Goal: Task Accomplishment & Management: Manage account settings

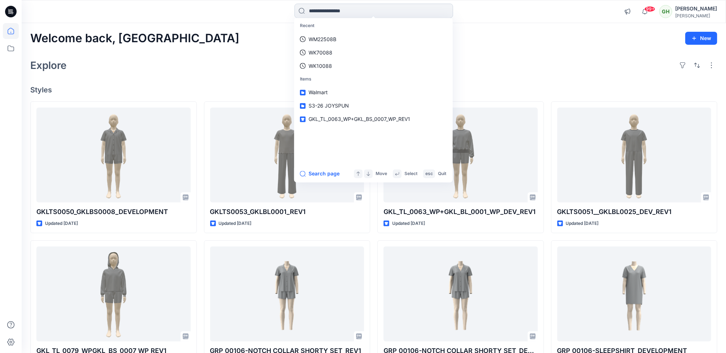
click at [342, 13] on input at bounding box center [373, 11] width 159 height 14
paste input "*******"
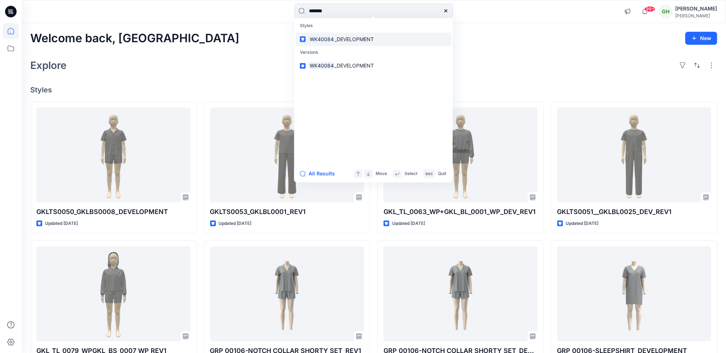
type input "*******"
click at [350, 37] on span "_DEVELOPMENT" at bounding box center [354, 39] width 39 height 6
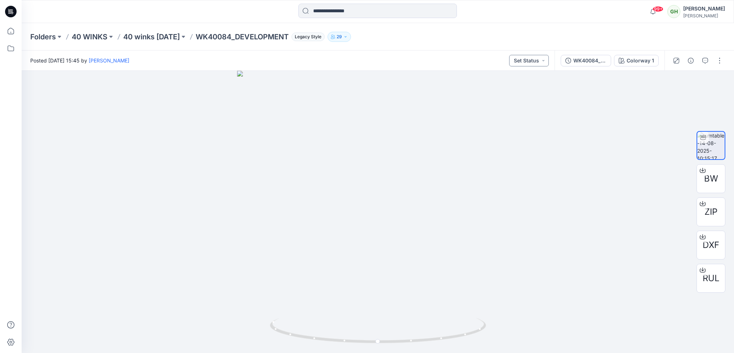
click at [545, 59] on button "Set Status" at bounding box center [529, 61] width 40 height 12
click at [507, 98] on span "Approved" at bounding box center [509, 94] width 23 height 10
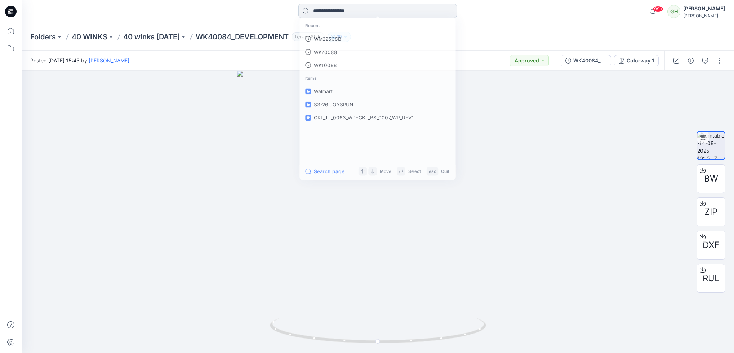
click at [346, 9] on input at bounding box center [377, 11] width 159 height 14
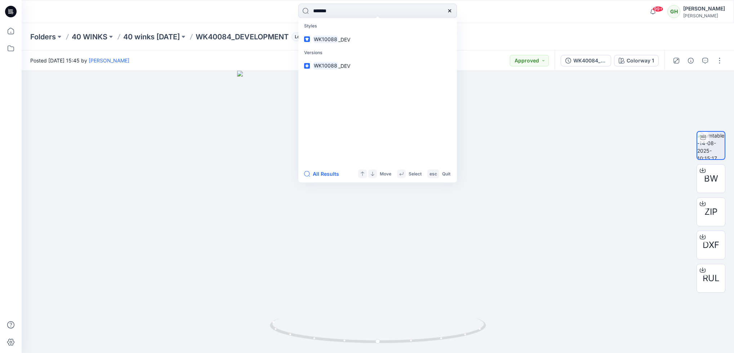
type input "*******"
click at [353, 46] on p "Versions" at bounding box center [378, 52] width 156 height 13
click at [353, 43] on link "WK10088 _DEV" at bounding box center [378, 38] width 156 height 13
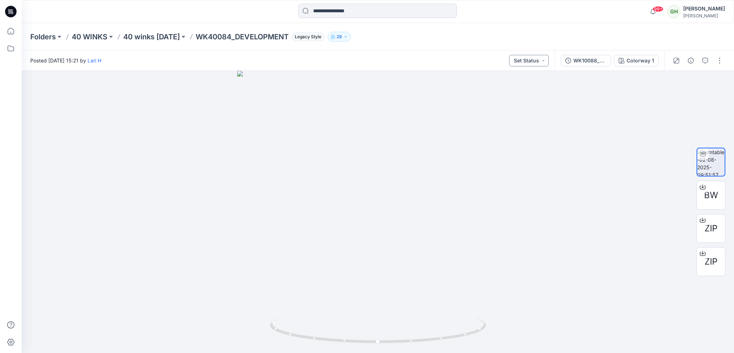
click at [539, 60] on button "Set Status" at bounding box center [529, 61] width 40 height 12
click at [517, 90] on p "Approved" at bounding box center [509, 93] width 23 height 9
click at [336, 8] on input at bounding box center [377, 11] width 159 height 14
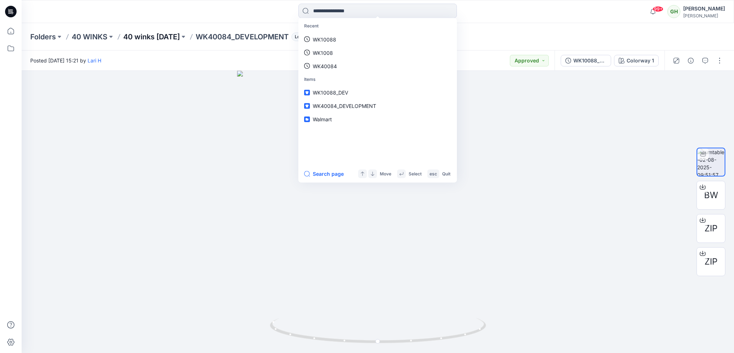
click at [164, 36] on p "40 winks Nov 25" at bounding box center [151, 37] width 57 height 10
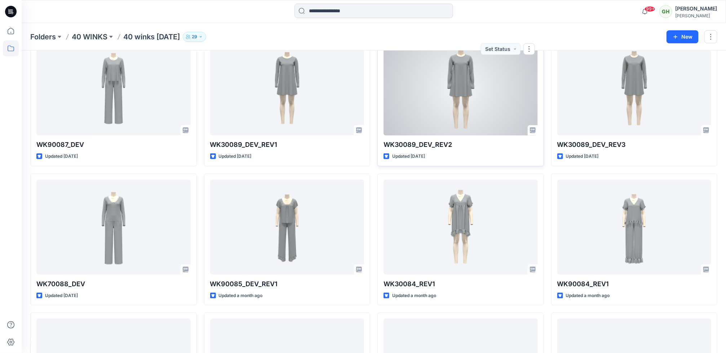
scroll to position [433, 0]
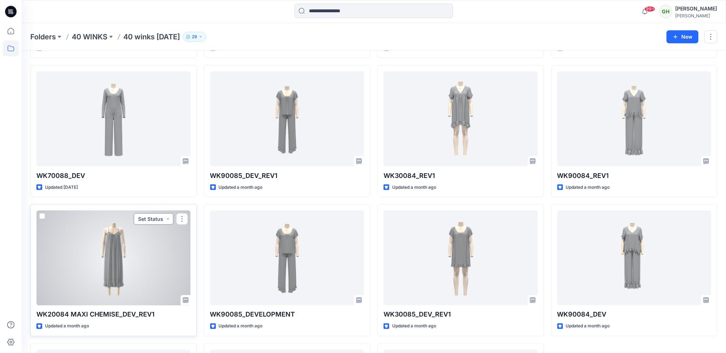
click at [163, 221] on button "Set Status" at bounding box center [154, 219] width 40 height 12
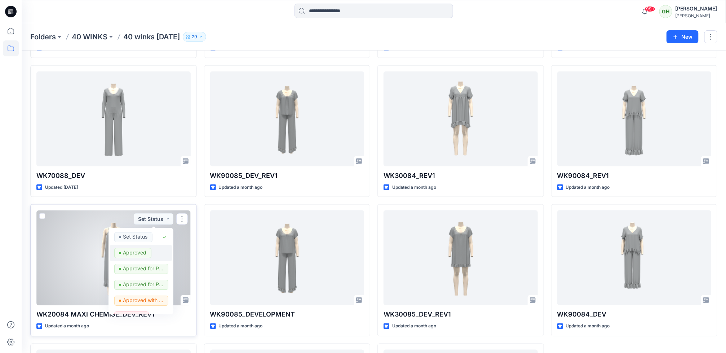
click at [136, 251] on p "Approved" at bounding box center [134, 252] width 23 height 9
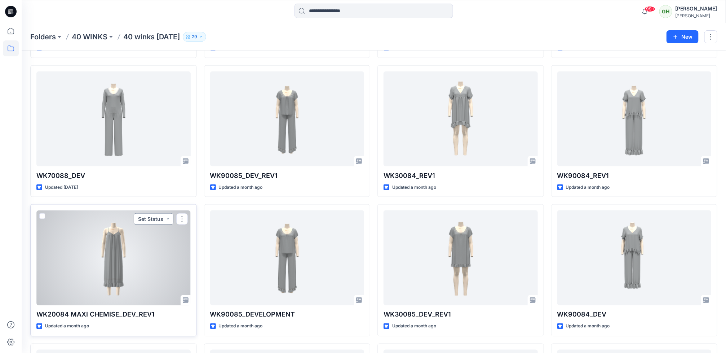
click at [165, 220] on button "Set Status" at bounding box center [154, 219] width 40 height 12
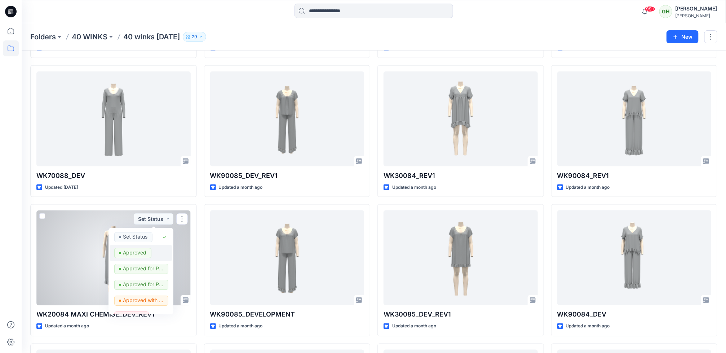
click at [127, 257] on p "Approved" at bounding box center [134, 252] width 23 height 9
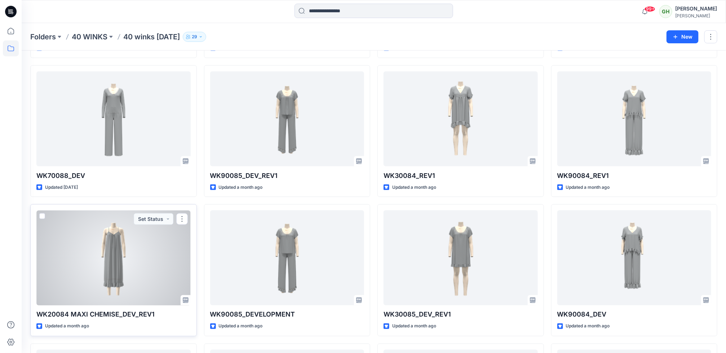
click at [138, 248] on div at bounding box center [113, 257] width 154 height 95
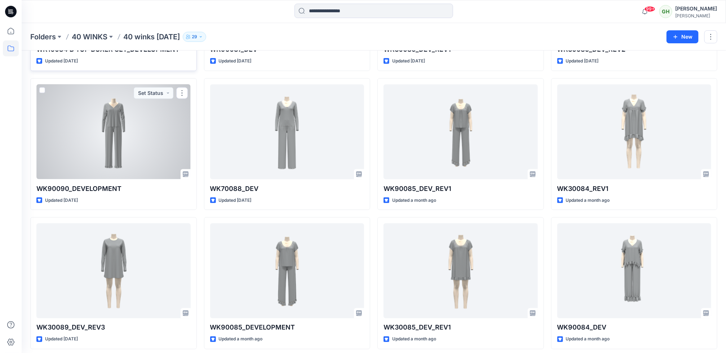
scroll to position [433, 0]
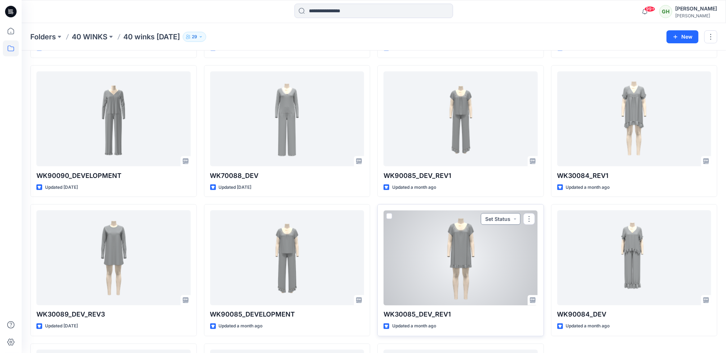
click at [510, 223] on button "Set Status" at bounding box center [501, 219] width 40 height 12
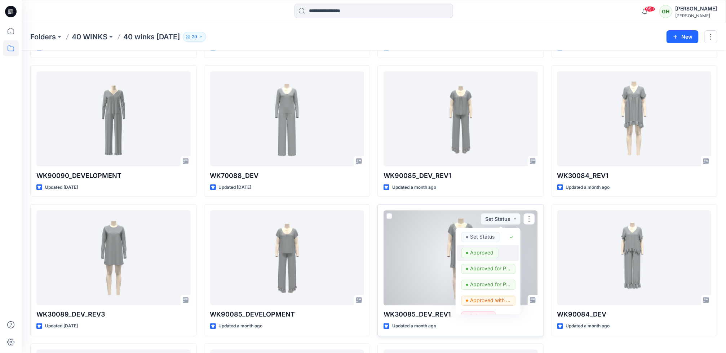
click at [471, 252] on p "Approved" at bounding box center [481, 252] width 23 height 9
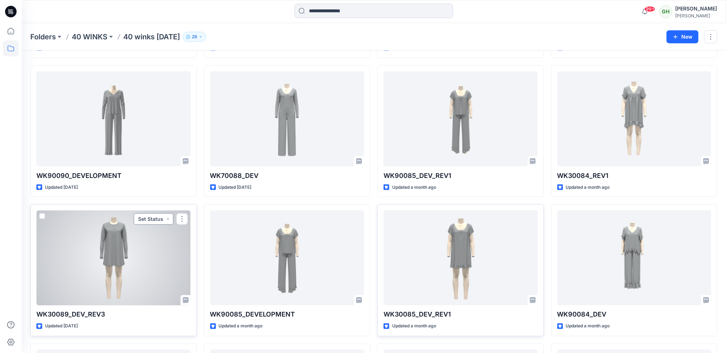
click at [165, 215] on button "Set Status" at bounding box center [154, 219] width 40 height 12
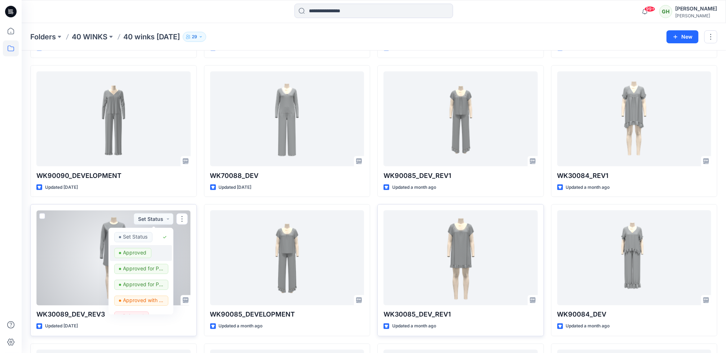
click at [146, 254] on span "Approved" at bounding box center [132, 253] width 37 height 10
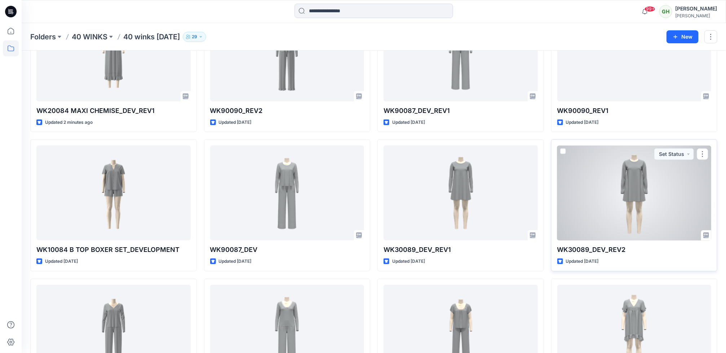
scroll to position [216, 0]
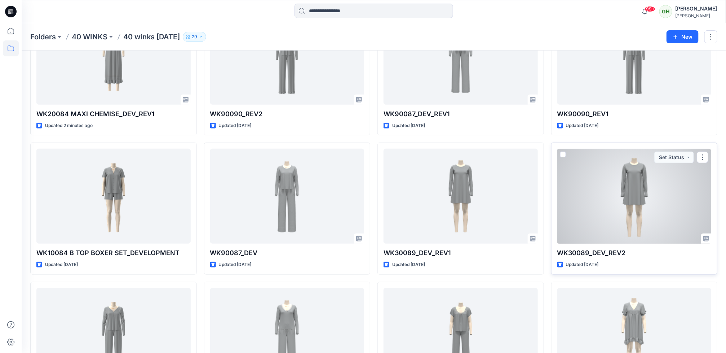
click at [617, 217] on div at bounding box center [634, 196] width 154 height 95
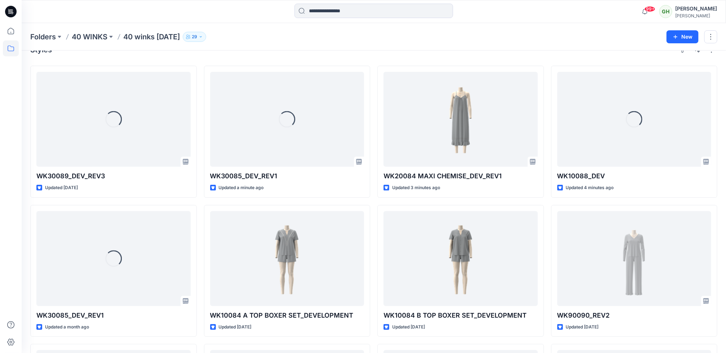
scroll to position [69, 0]
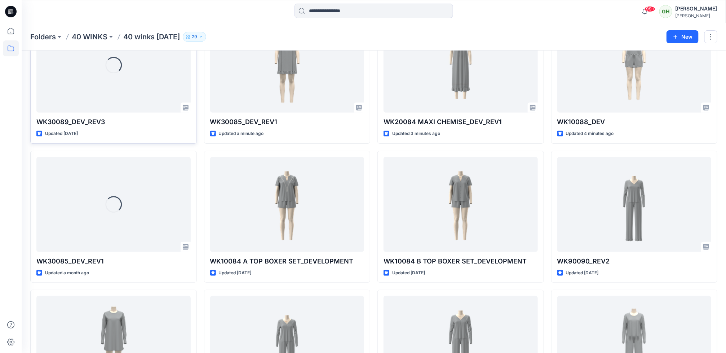
click at [112, 88] on div "Loading..." at bounding box center [113, 65] width 154 height 95
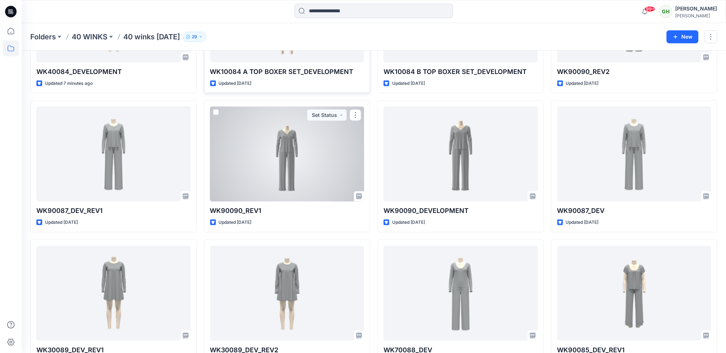
scroll to position [324, 0]
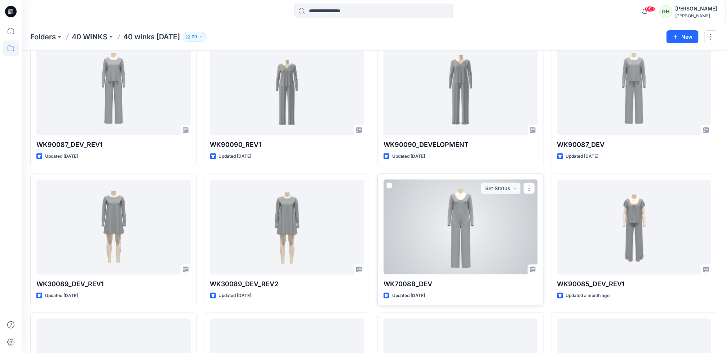
click at [394, 248] on div at bounding box center [461, 227] width 154 height 95
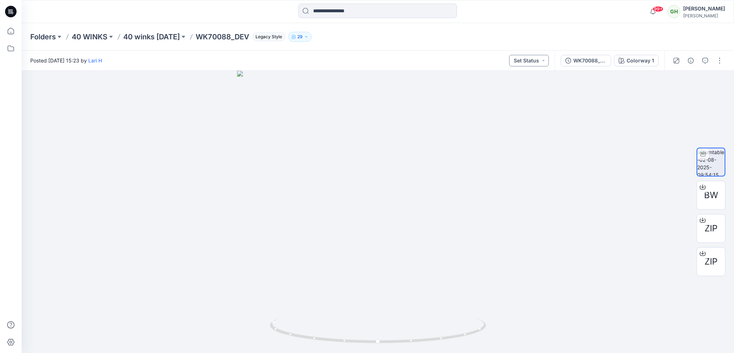
click at [532, 61] on button "Set Status" at bounding box center [529, 61] width 40 height 12
click at [515, 91] on p "Approved" at bounding box center [509, 93] width 23 height 9
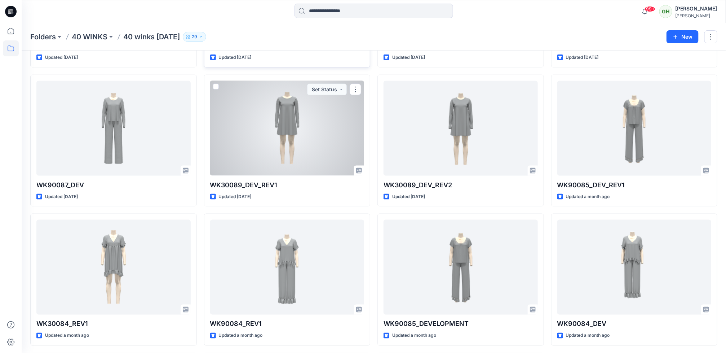
scroll to position [487, 0]
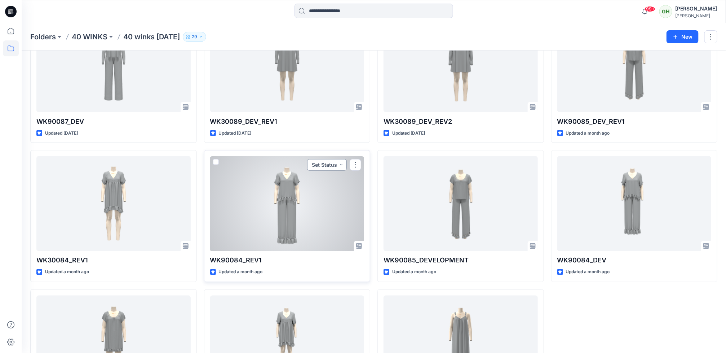
click at [338, 168] on button "Set Status" at bounding box center [327, 165] width 40 height 12
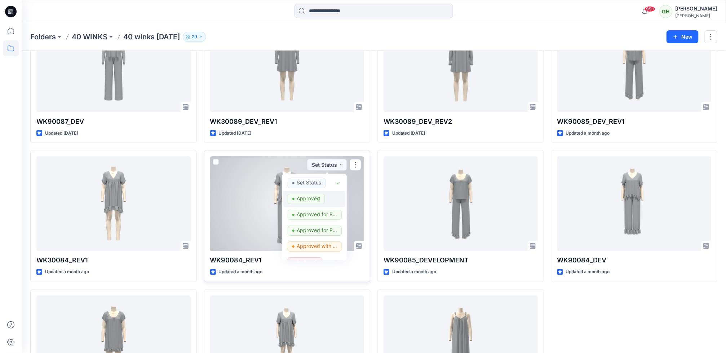
click at [297, 203] on p "Approved" at bounding box center [308, 198] width 23 height 9
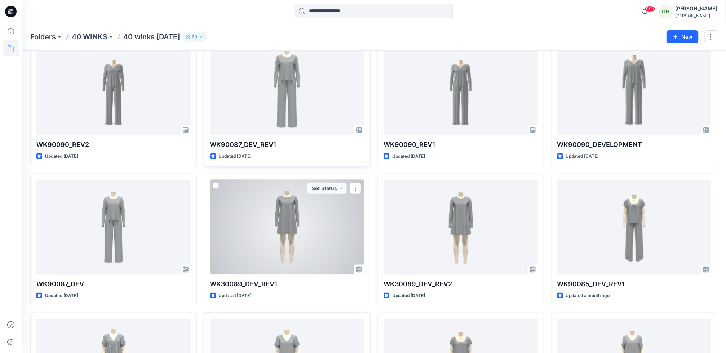
scroll to position [378, 0]
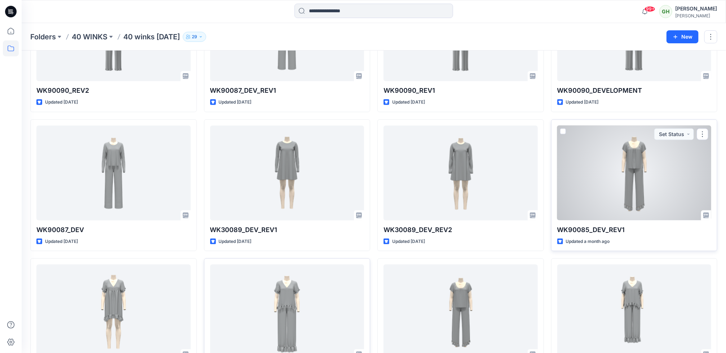
click at [647, 204] on div at bounding box center [634, 172] width 154 height 95
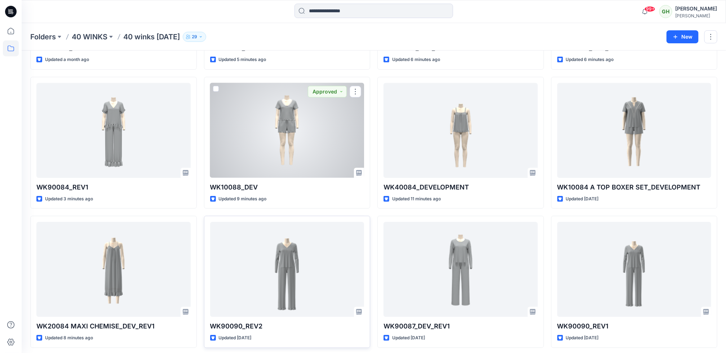
scroll to position [162, 0]
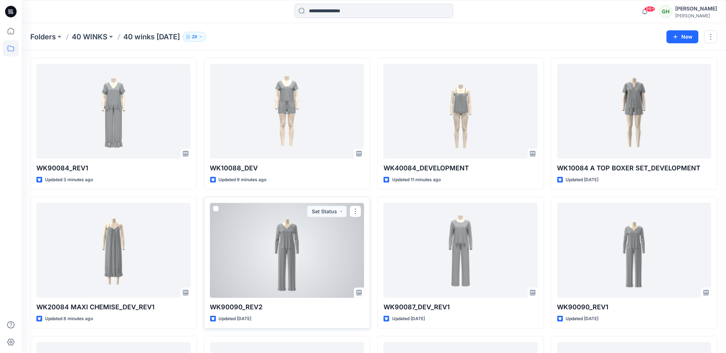
click at [270, 223] on div at bounding box center [287, 250] width 154 height 95
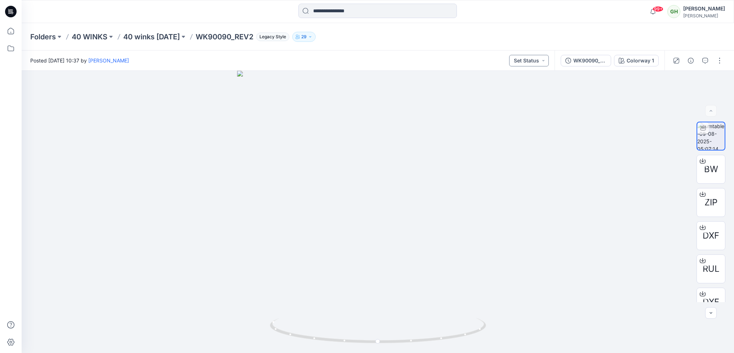
click at [544, 59] on button "Set Status" at bounding box center [529, 61] width 40 height 12
click at [517, 94] on p "Approved" at bounding box center [509, 93] width 23 height 9
click at [3, 13] on div at bounding box center [10, 11] width 23 height 23
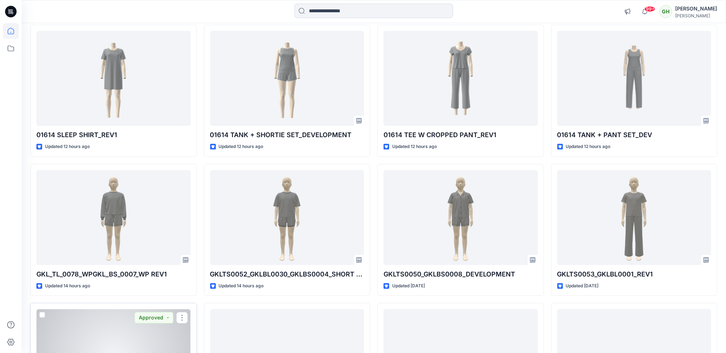
scroll to position [719, 0]
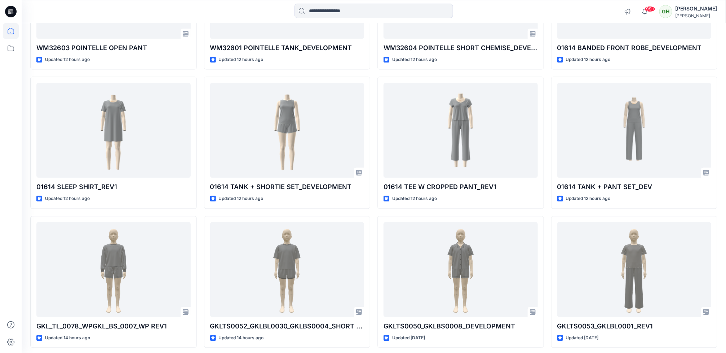
click at [5, 137] on div at bounding box center [11, 187] width 16 height 329
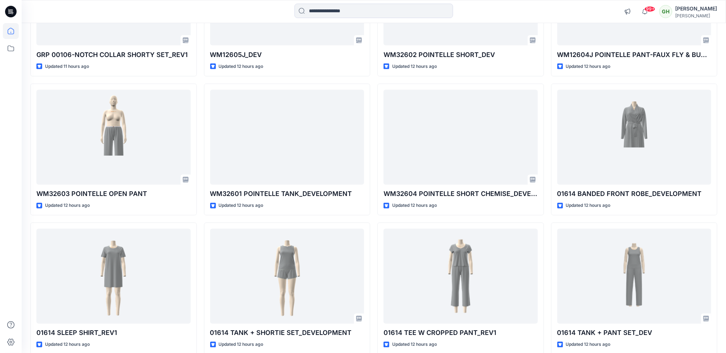
scroll to position [503, 0]
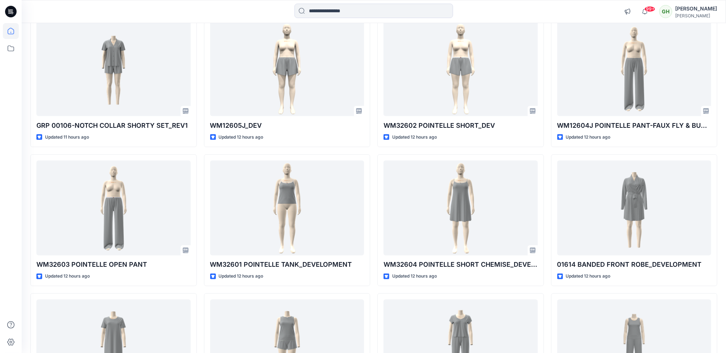
click at [19, 212] on div at bounding box center [11, 176] width 22 height 353
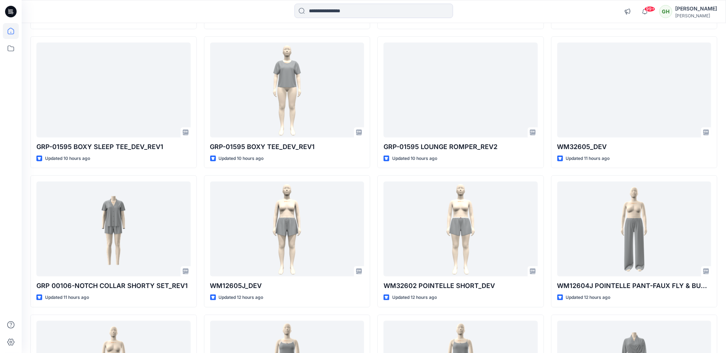
scroll to position [341, 0]
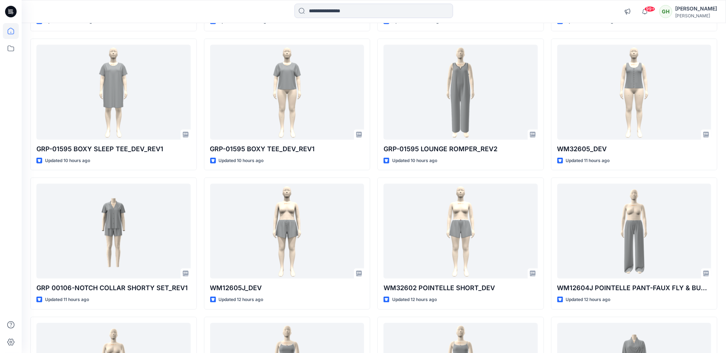
click at [4, 216] on div at bounding box center [11, 187] width 16 height 329
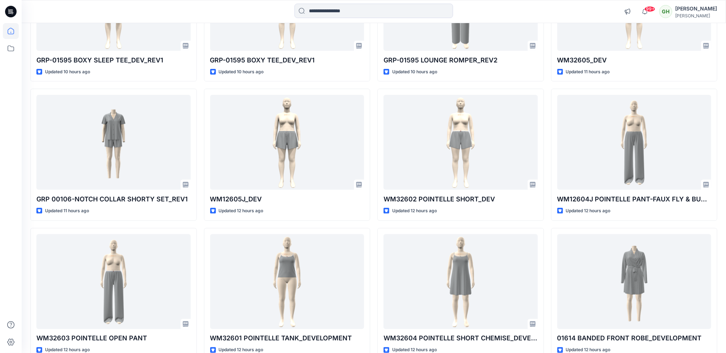
scroll to position [449, 0]
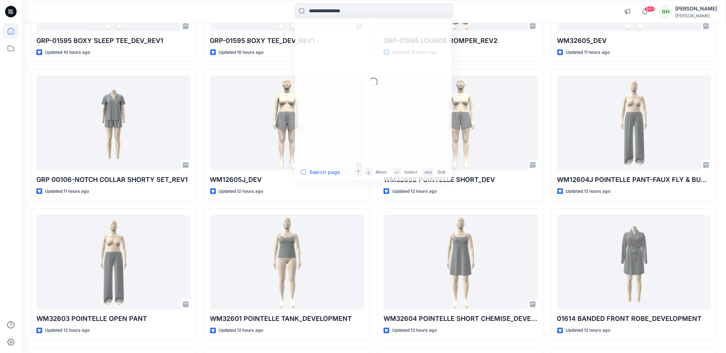
click at [338, 6] on input at bounding box center [373, 11] width 159 height 14
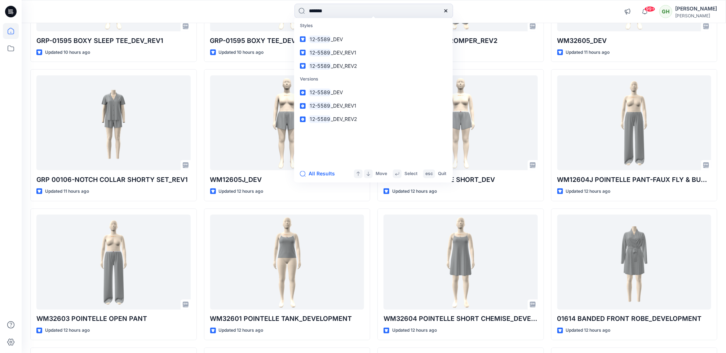
type input "*******"
click at [353, 21] on p "Styles" at bounding box center [374, 25] width 156 height 13
click at [444, 13] on icon at bounding box center [446, 11] width 6 height 6
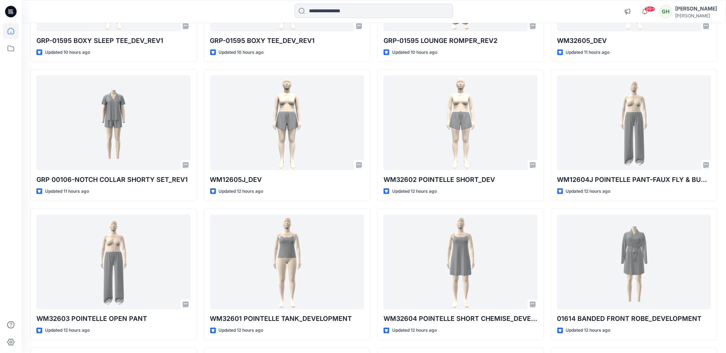
click at [244, 8] on div at bounding box center [374, 12] width 352 height 16
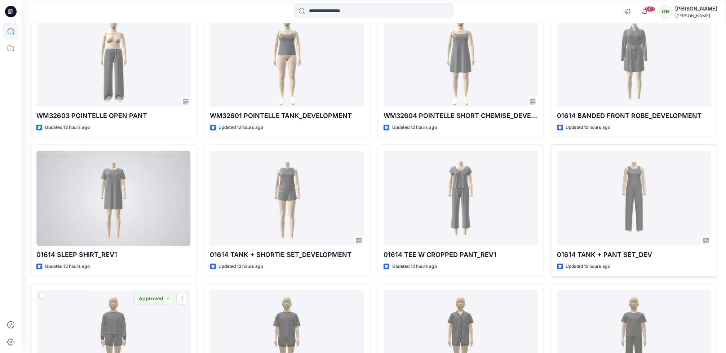
scroll to position [650, 0]
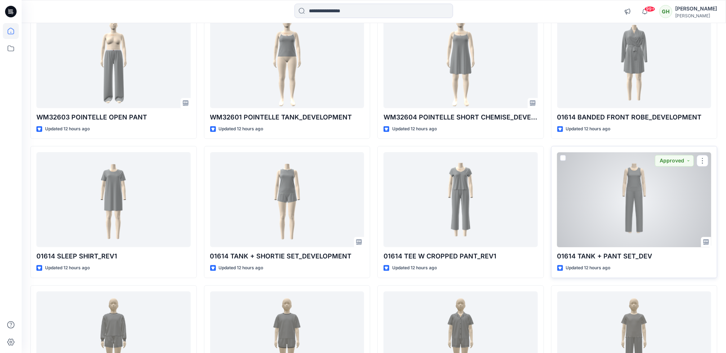
click at [606, 218] on div at bounding box center [634, 199] width 154 height 95
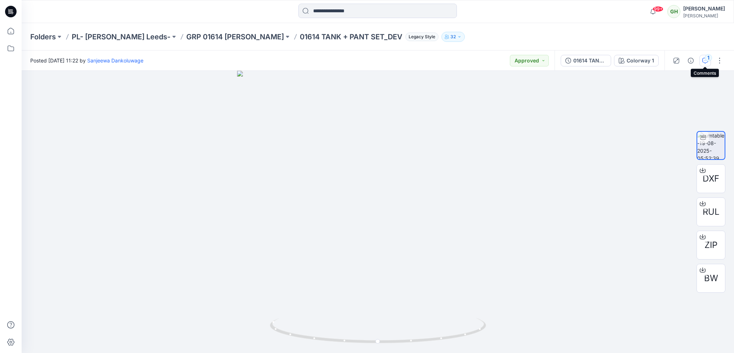
click at [706, 62] on icon "button" at bounding box center [706, 61] width 6 height 6
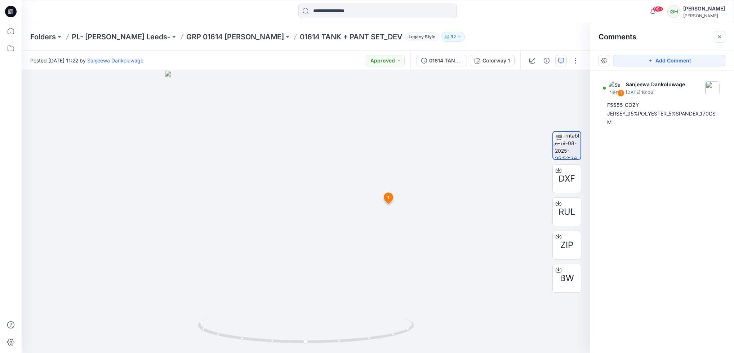
click at [719, 38] on icon "button" at bounding box center [720, 37] width 6 height 6
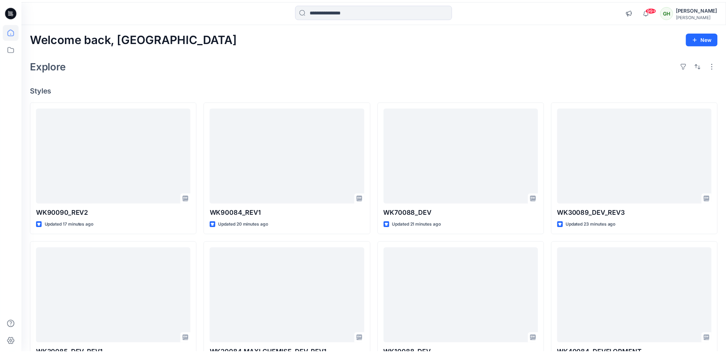
scroll to position [650, 0]
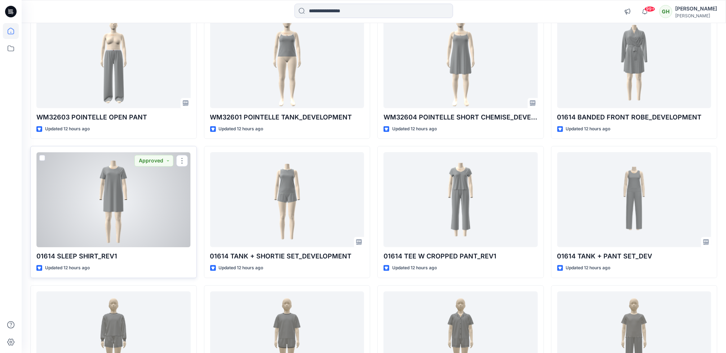
click at [83, 213] on div at bounding box center [113, 199] width 154 height 95
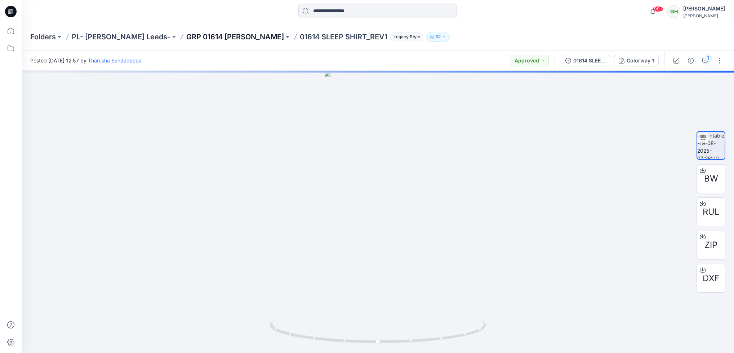
click at [228, 38] on p "GRP 01614 ROSS SUMMER" at bounding box center [235, 37] width 98 height 10
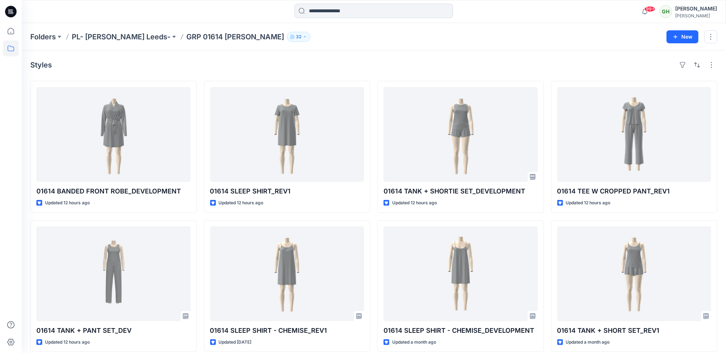
click at [8, 11] on icon at bounding box center [11, 12] width 12 height 12
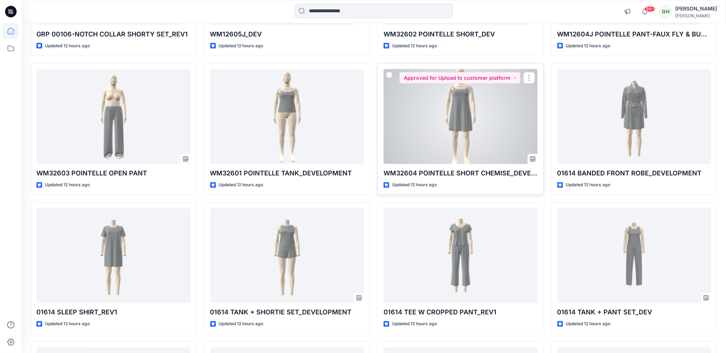
scroll to position [595, 0]
click at [453, 111] on div at bounding box center [461, 115] width 154 height 95
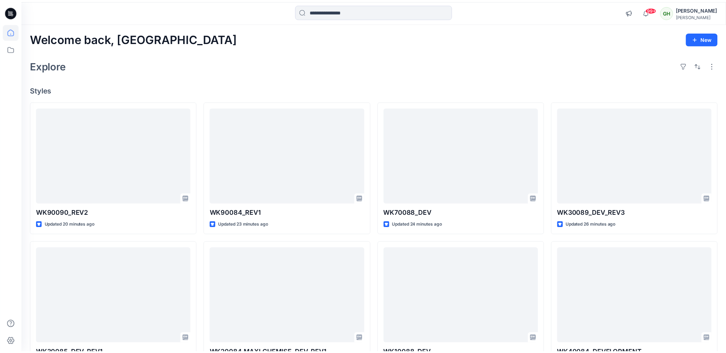
scroll to position [595, 0]
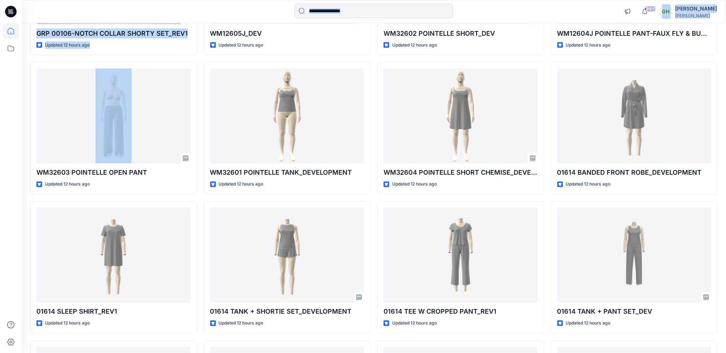
click at [0, 142] on html "99+ Notifications Allyson Smith has updated GKLTS0050_GKLBS0008_DEVELOPMENT wit…" at bounding box center [363, 303] width 726 height 1796
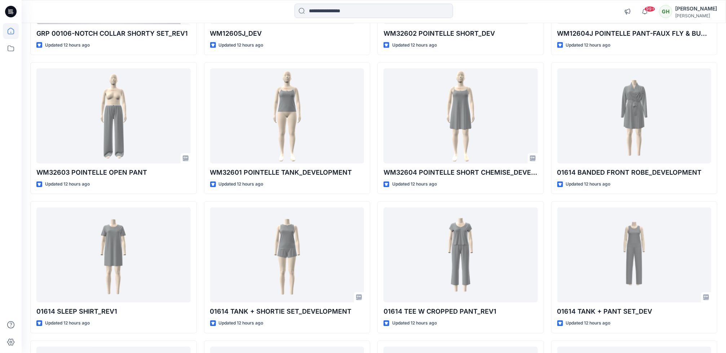
drag, startPoint x: -2, startPoint y: 142, endPoint x: 7, endPoint y: 173, distance: 32.6
click at [7, 172] on div at bounding box center [11, 187] width 16 height 329
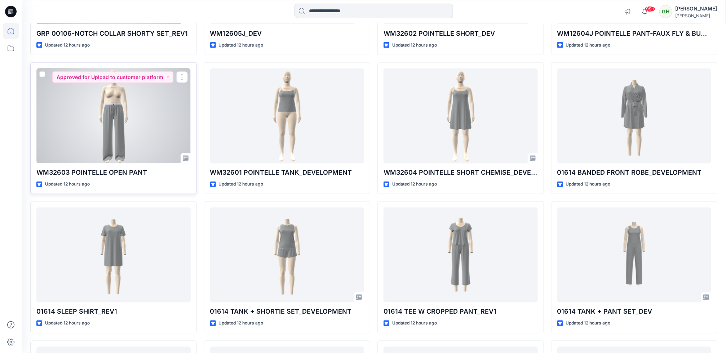
click at [106, 141] on div at bounding box center [113, 115] width 154 height 95
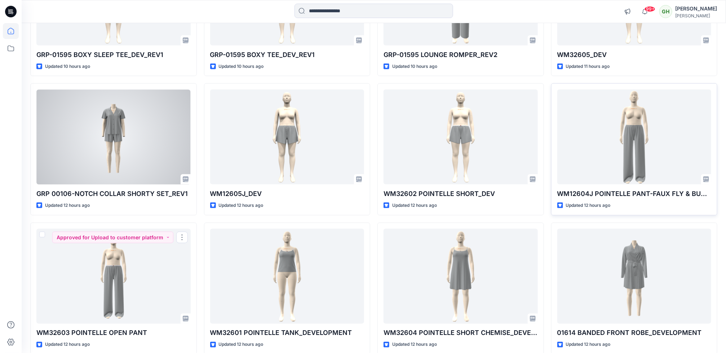
scroll to position [433, 0]
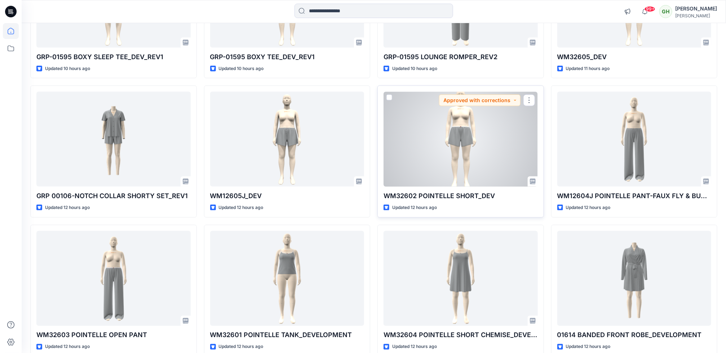
click at [485, 144] on div at bounding box center [461, 139] width 154 height 95
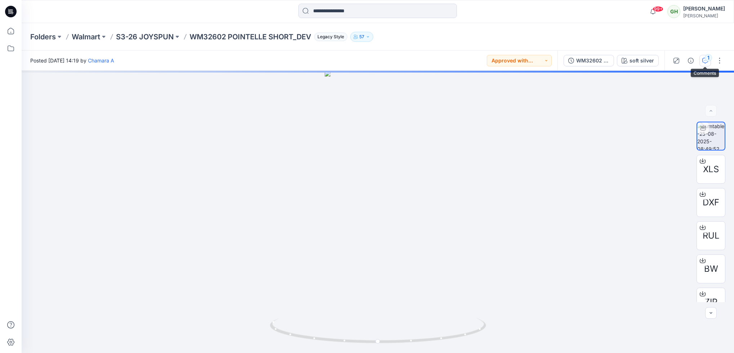
click at [702, 57] on button "1" at bounding box center [706, 61] width 12 height 12
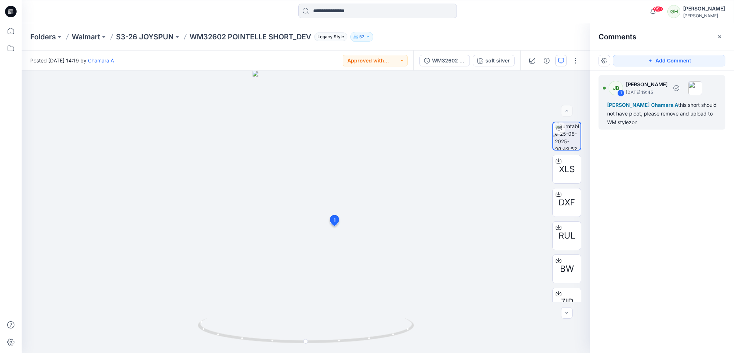
click at [647, 120] on div "Anton L Chamara A this short should not have picot, please remove and upload to…" at bounding box center [662, 114] width 110 height 26
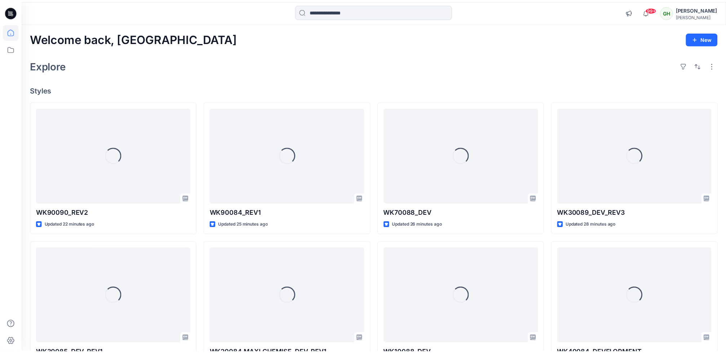
scroll to position [433, 0]
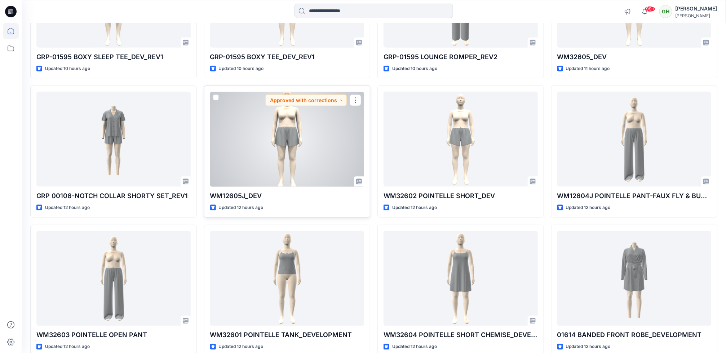
click at [287, 136] on div at bounding box center [287, 139] width 154 height 95
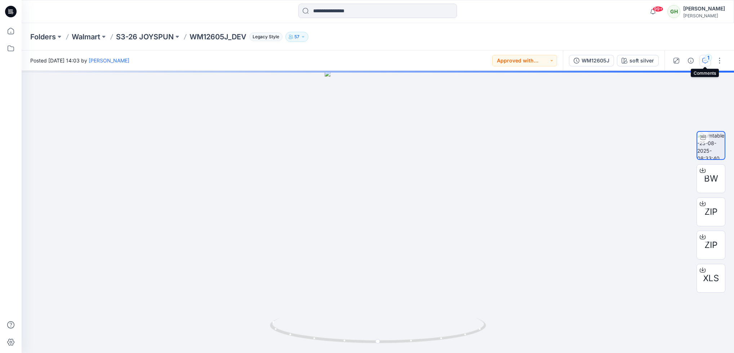
click at [708, 54] on div "1" at bounding box center [708, 57] width 7 height 7
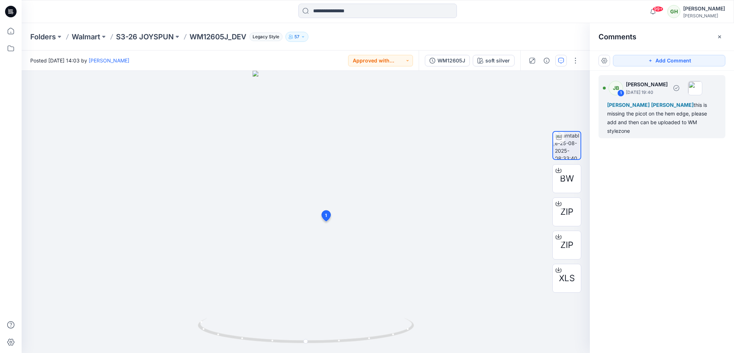
click at [654, 119] on div "Kasun Didulanga Anton L this is missing the picot on the hem edge, please add a…" at bounding box center [662, 118] width 110 height 35
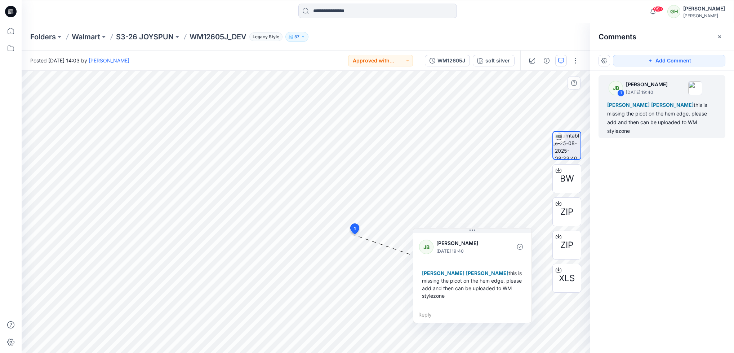
drag, startPoint x: 414, startPoint y: 320, endPoint x: 484, endPoint y: 310, distance: 70.2
click at [484, 310] on div "Reply" at bounding box center [472, 314] width 118 height 16
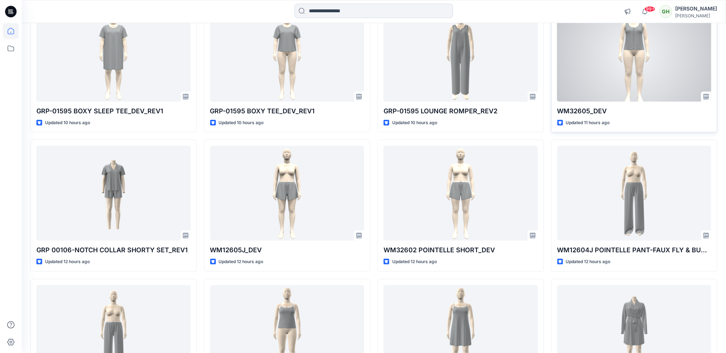
scroll to position [324, 0]
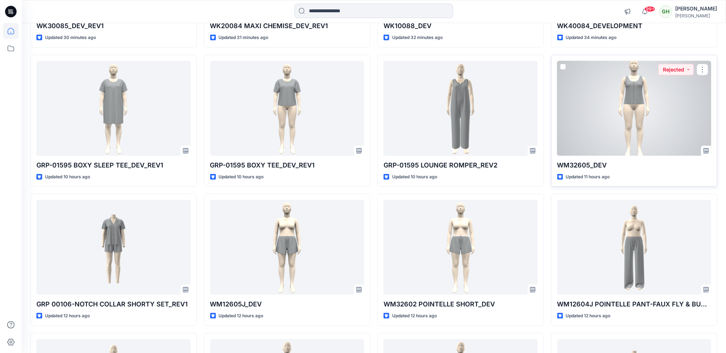
click at [594, 104] on div at bounding box center [634, 108] width 154 height 95
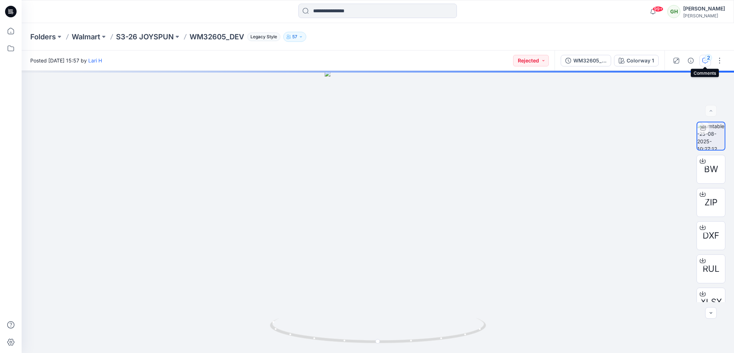
click at [708, 59] on div "2" at bounding box center [708, 57] width 7 height 7
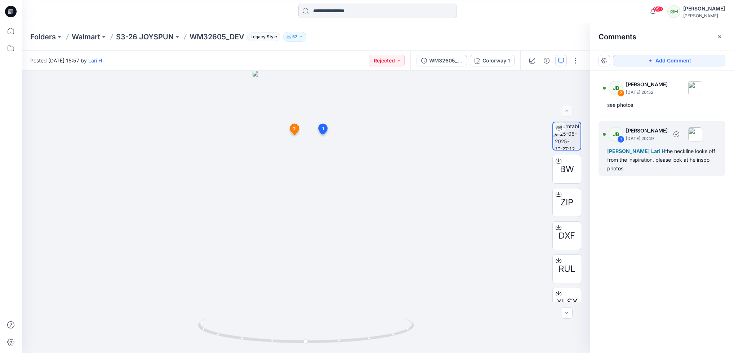
click at [649, 156] on div "Anton L Lari H the neckline looks off from the inspiration, please look at he i…" at bounding box center [662, 160] width 110 height 26
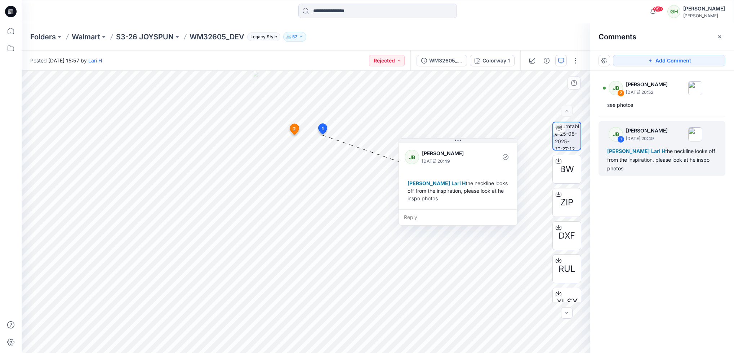
drag, startPoint x: 375, startPoint y: 203, endPoint x: 455, endPoint y: 204, distance: 80.0
click at [460, 204] on div "Anton L Lari H the neckline looks off from the inspiration, please look at he i…" at bounding box center [458, 190] width 107 height 28
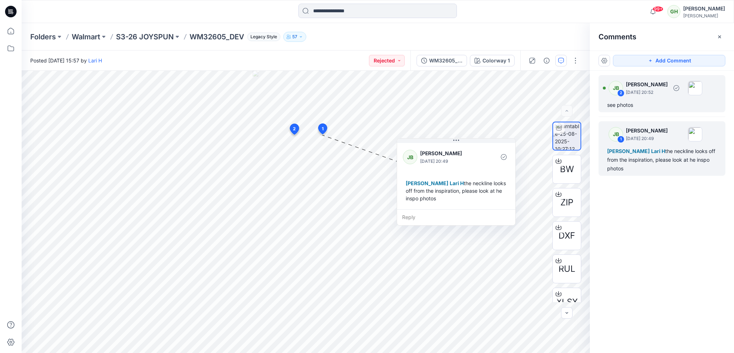
click at [642, 91] on p "August 25, 2025 20:52" at bounding box center [647, 92] width 42 height 7
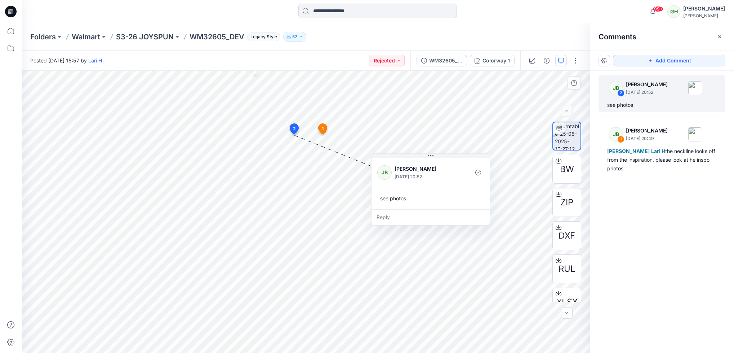
drag, startPoint x: 408, startPoint y: 201, endPoint x: 449, endPoint y: 197, distance: 41.3
click at [449, 197] on div "see photos" at bounding box center [430, 197] width 107 height 13
click at [10, 13] on icon at bounding box center [9, 13] width 3 height 0
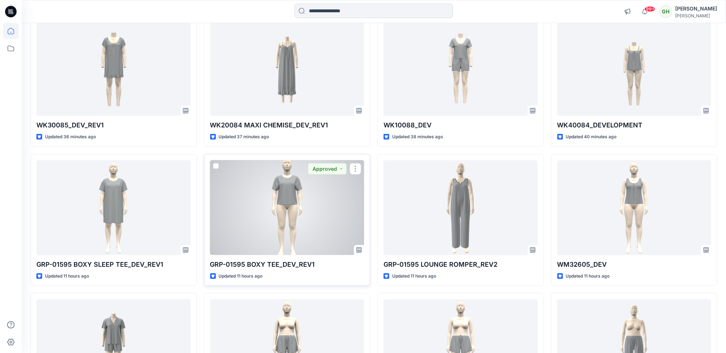
scroll to position [356, 0]
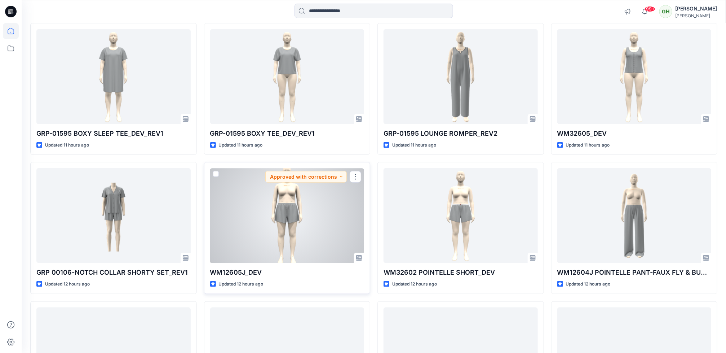
click at [236, 223] on div at bounding box center [287, 215] width 154 height 95
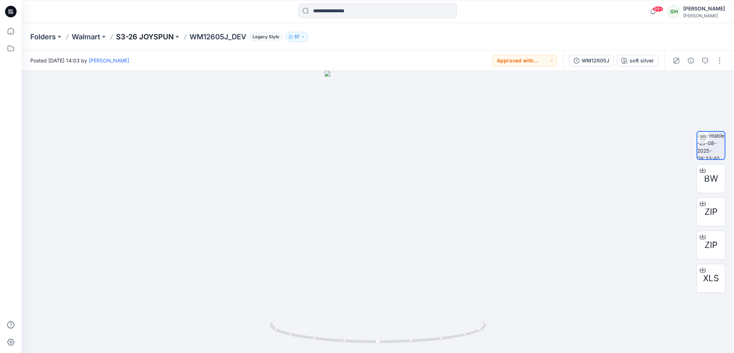
click at [154, 36] on p "S3-26 JOYSPUN" at bounding box center [145, 37] width 58 height 10
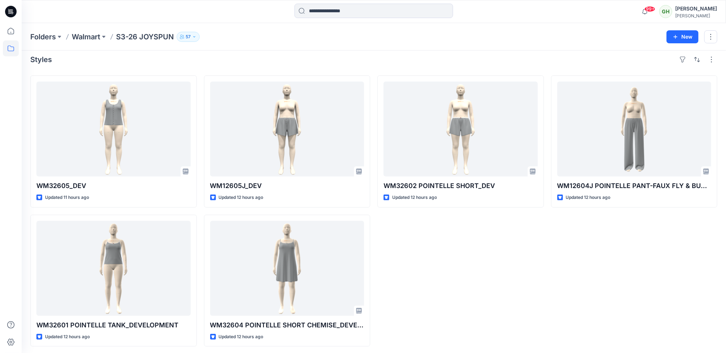
scroll to position [8, 0]
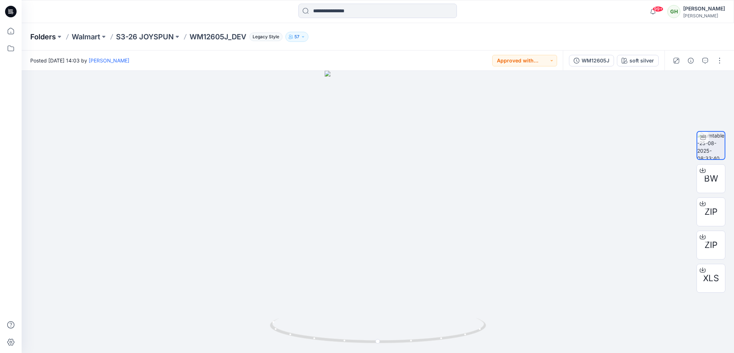
click at [38, 37] on p "Folders" at bounding box center [43, 37] width 26 height 10
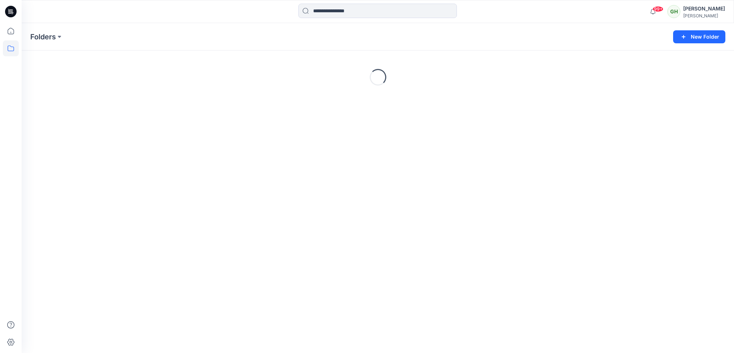
click at [9, 14] on icon at bounding box center [11, 12] width 12 height 12
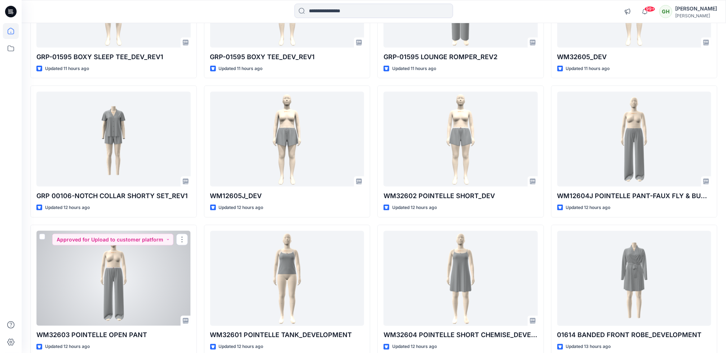
scroll to position [487, 0]
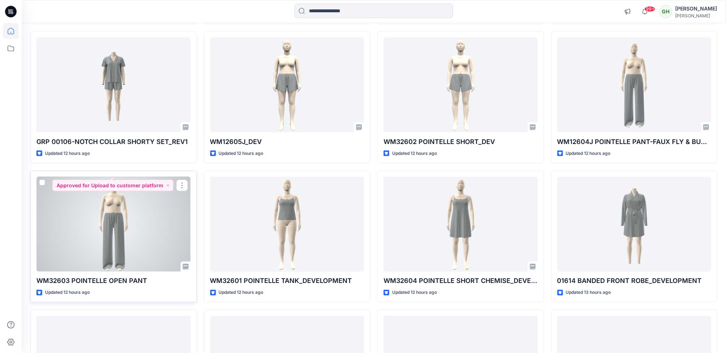
click at [150, 234] on div at bounding box center [113, 224] width 154 height 95
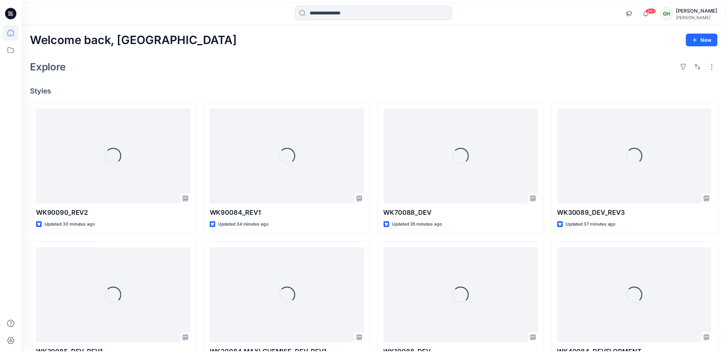
scroll to position [487, 0]
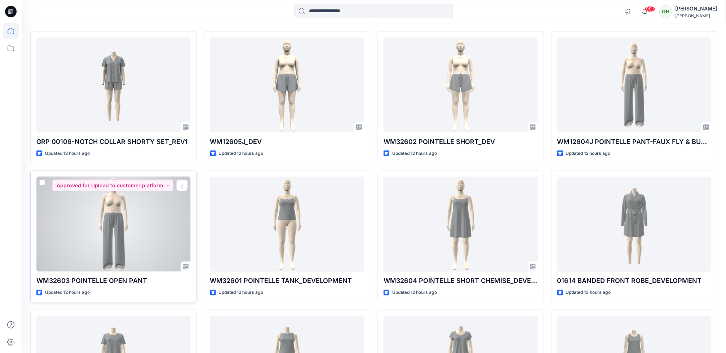
click at [129, 229] on div at bounding box center [113, 224] width 154 height 95
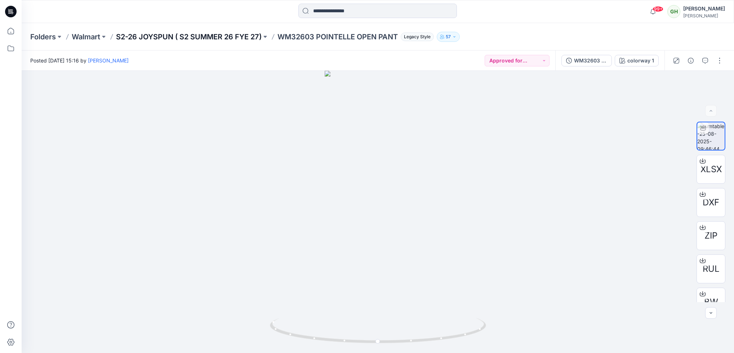
click at [178, 36] on p "S2-26 JOYSPUN ( S2 SUMMER 26 FYE 27)" at bounding box center [189, 37] width 146 height 10
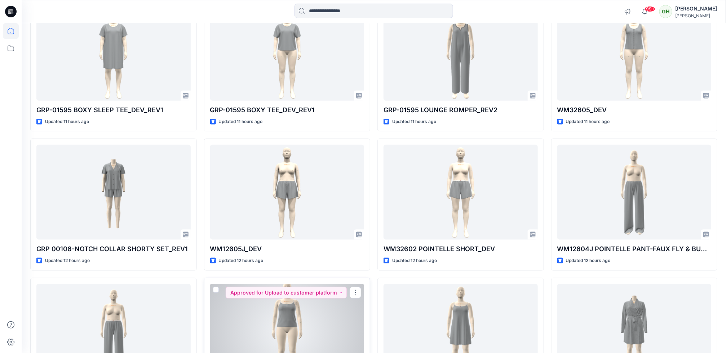
scroll to position [378, 0]
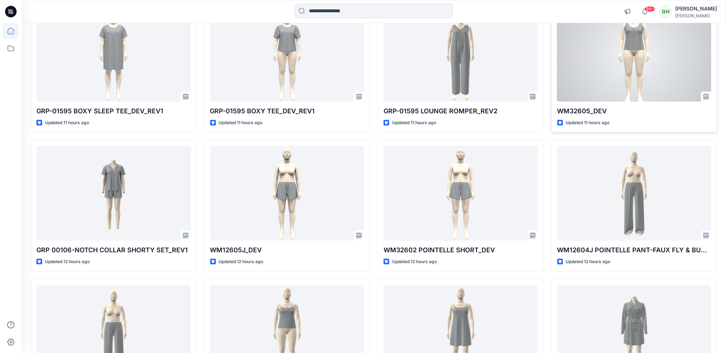
click at [611, 95] on div at bounding box center [634, 54] width 154 height 95
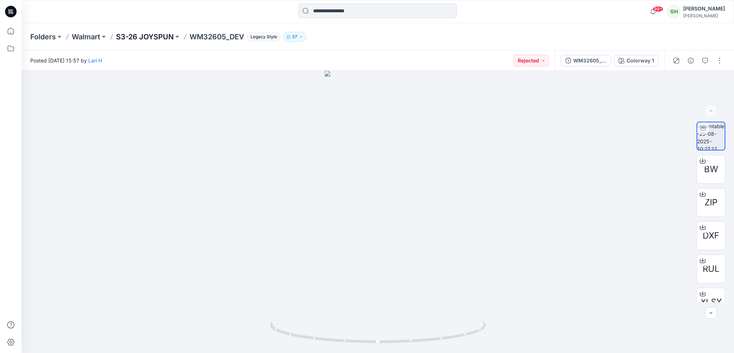
click at [133, 34] on p "S3-26 JOYSPUN" at bounding box center [145, 37] width 58 height 10
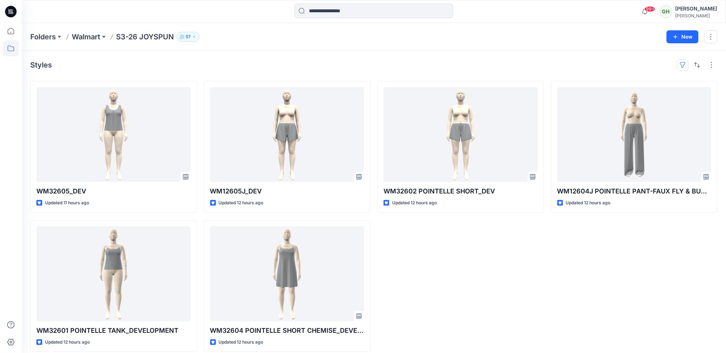
click at [678, 63] on button "button" at bounding box center [683, 65] width 12 height 12
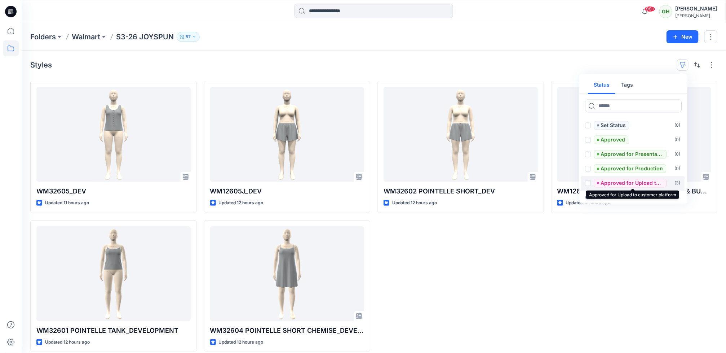
click at [620, 181] on p "Approved for Upload to customer platform" at bounding box center [632, 183] width 63 height 9
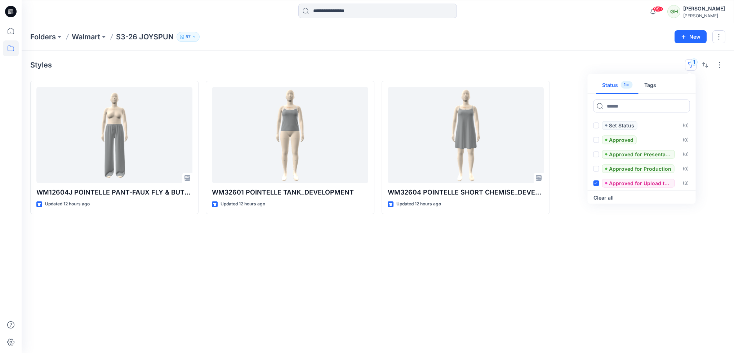
click at [315, 289] on div "Styles 1 Status 1 Tags Set Status ( 0 ) Approved ( 0 ) Approved for Presentatio…" at bounding box center [378, 201] width 713 height 302
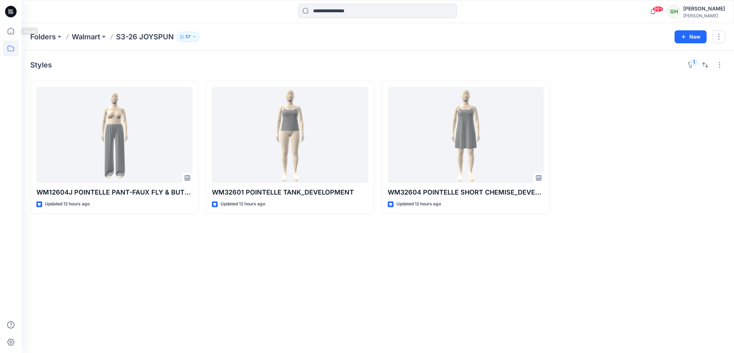
click at [13, 9] on icon at bounding box center [11, 12] width 12 height 12
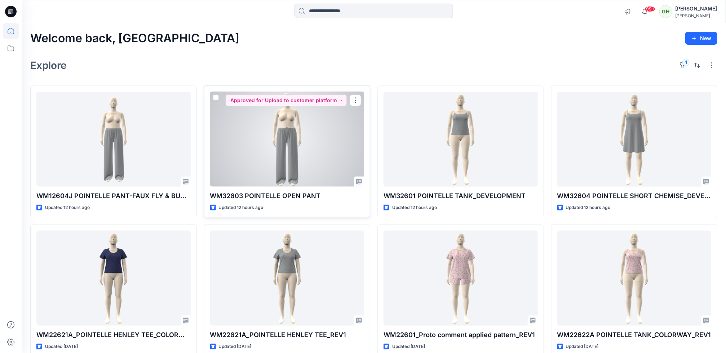
click at [279, 157] on div at bounding box center [287, 139] width 154 height 95
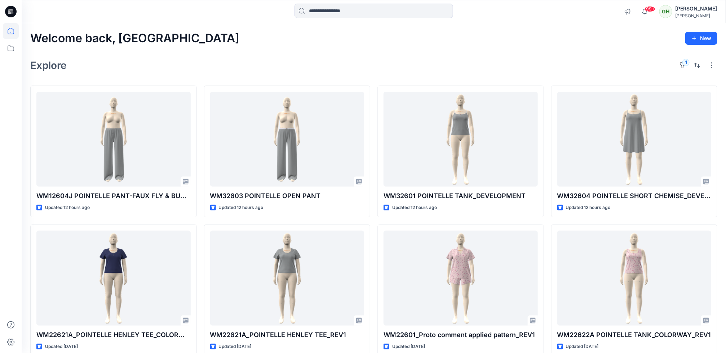
click at [11, 6] on icon at bounding box center [11, 12] width 12 height 12
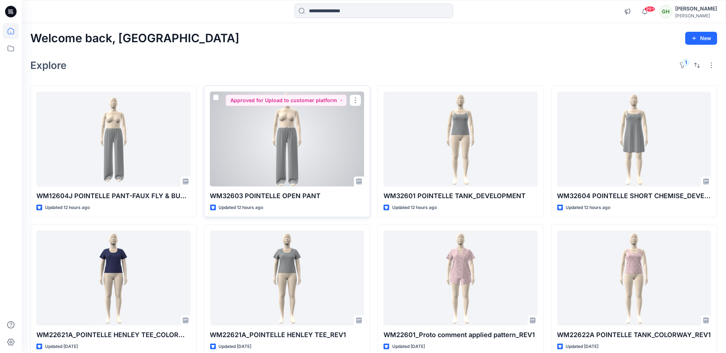
click at [247, 163] on div at bounding box center [287, 139] width 154 height 95
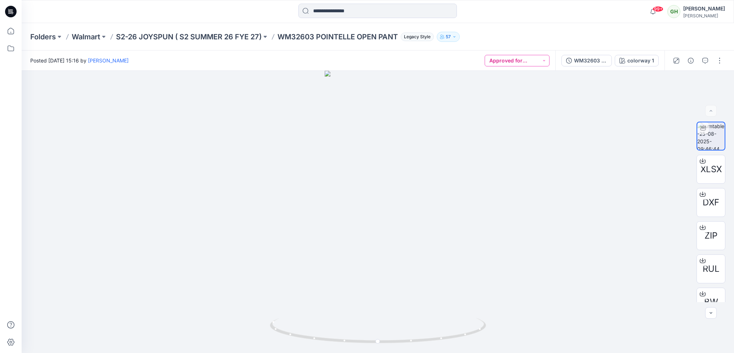
click at [545, 61] on button "Approved for Upload to customer platform" at bounding box center [517, 61] width 65 height 12
click at [452, 101] on div at bounding box center [378, 212] width 713 height 282
click at [10, 11] on icon at bounding box center [9, 11] width 2 height 0
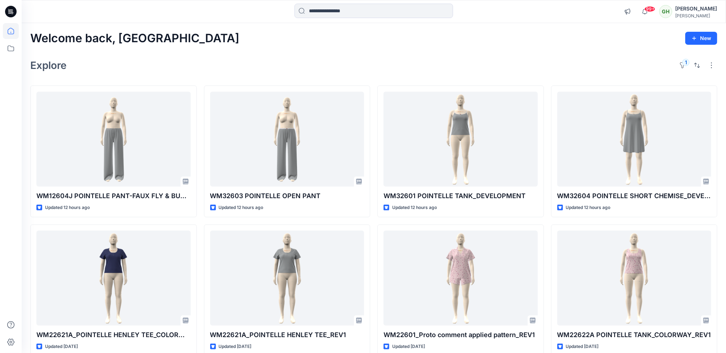
click at [12, 9] on icon at bounding box center [11, 12] width 12 height 12
click at [6, 12] on icon at bounding box center [11, 11] width 12 height 23
click at [16, 11] on icon at bounding box center [11, 12] width 12 height 12
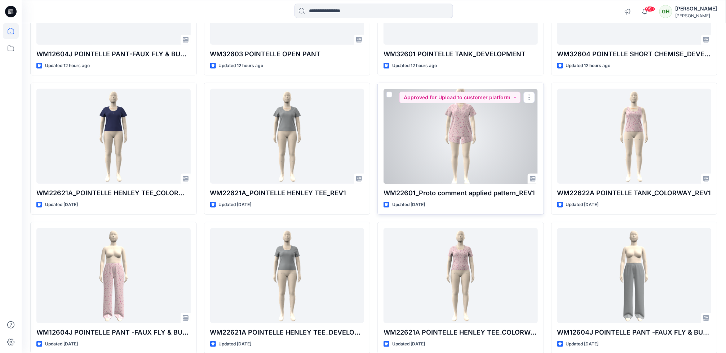
scroll to position [162, 0]
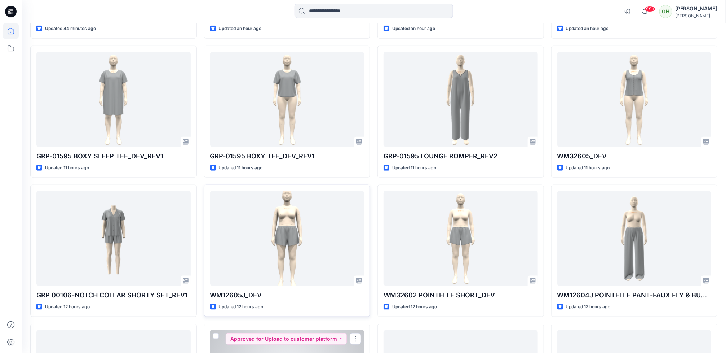
scroll to position [302, 0]
